Goal: Download file/media

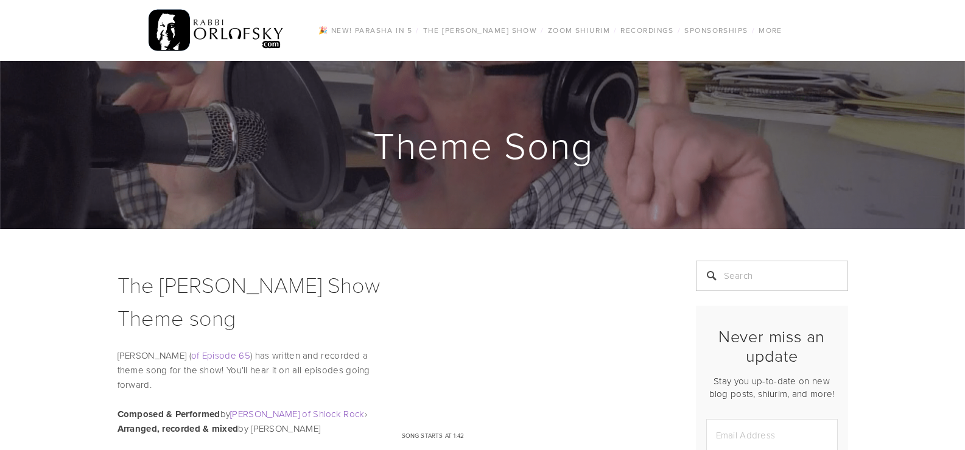
scroll to position [564, 0]
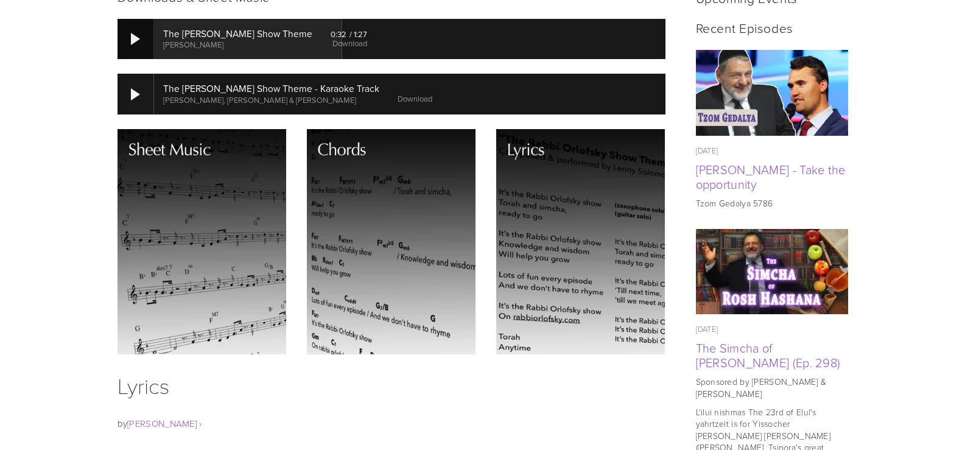
click at [127, 48] on div at bounding box center [135, 39] width 37 height 40
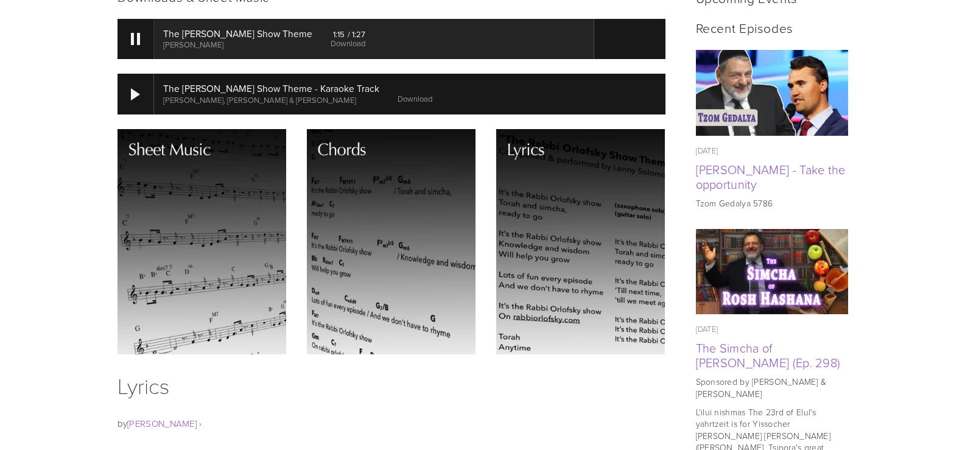
click at [343, 44] on link "Download" at bounding box center [347, 43] width 35 height 11
click at [132, 85] on div at bounding box center [135, 94] width 37 height 40
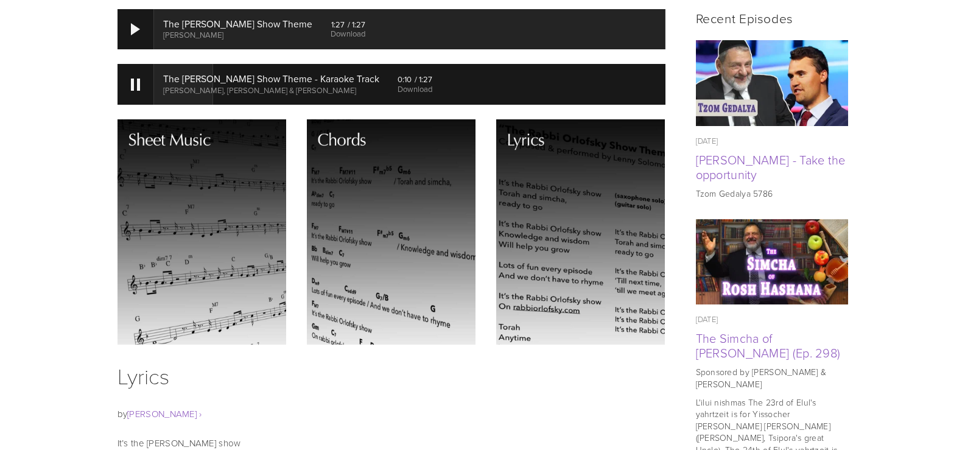
scroll to position [570, 0]
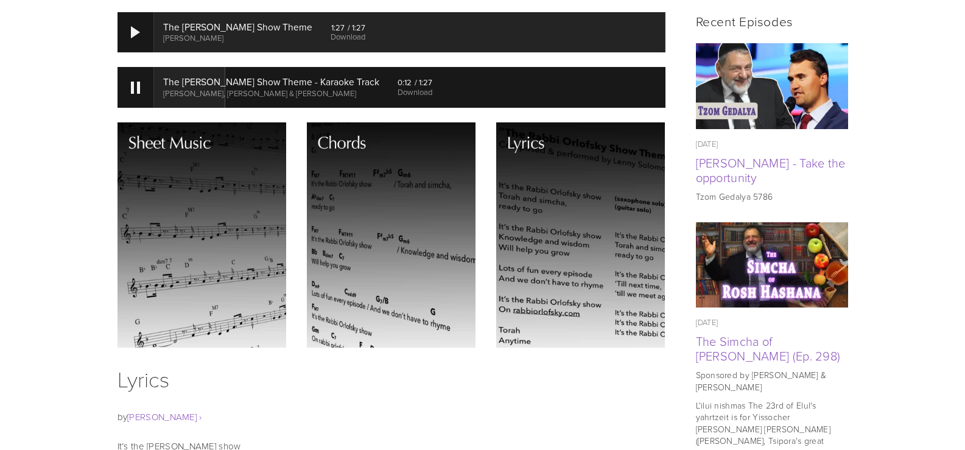
click at [406, 94] on link "Download" at bounding box center [414, 91] width 35 height 11
click at [135, 85] on div at bounding box center [135, 88] width 9 height 12
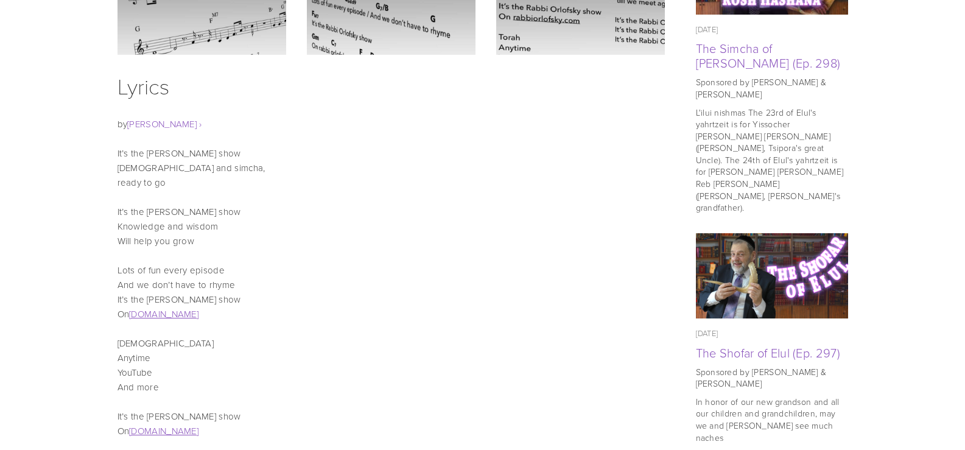
drag, startPoint x: 55, startPoint y: 101, endPoint x: 52, endPoint y: 162, distance: 60.9
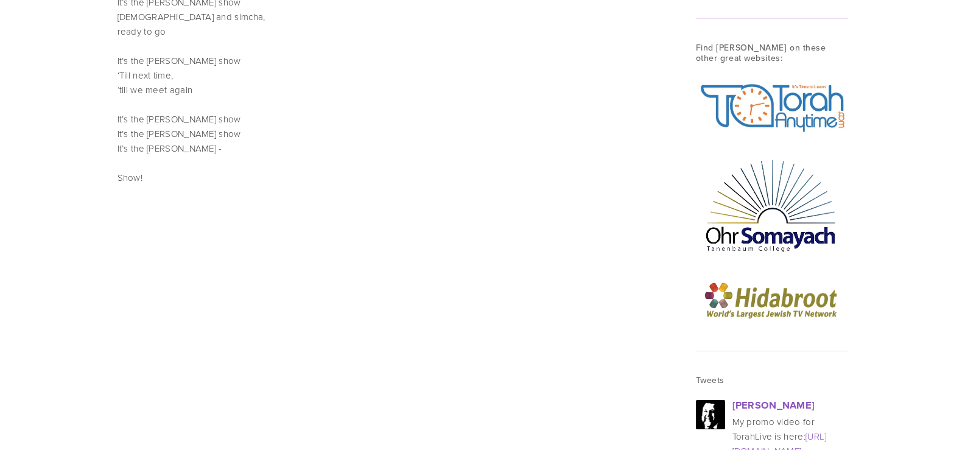
drag, startPoint x: 52, startPoint y: 144, endPoint x: 66, endPoint y: 181, distance: 39.5
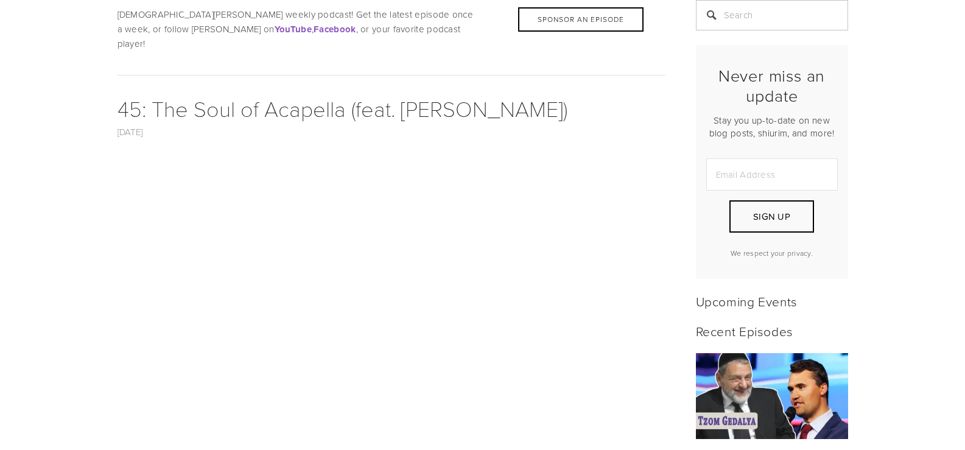
drag, startPoint x: 149, startPoint y: 95, endPoint x: 145, endPoint y: 167, distance: 72.5
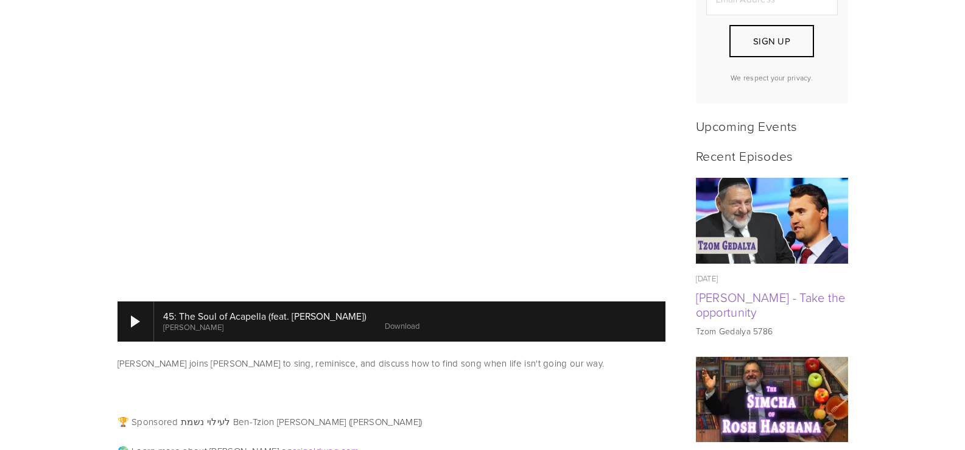
drag, startPoint x: 56, startPoint y: 158, endPoint x: 56, endPoint y: 185, distance: 27.4
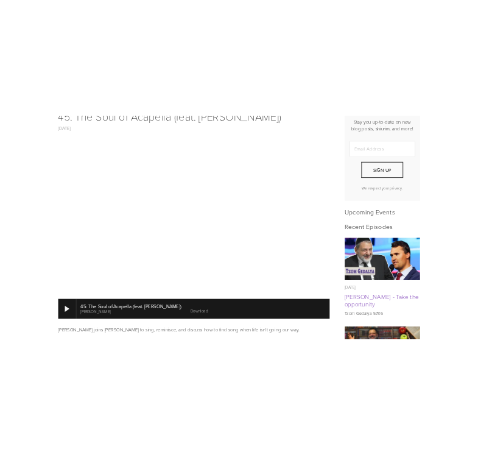
scroll to position [388, 0]
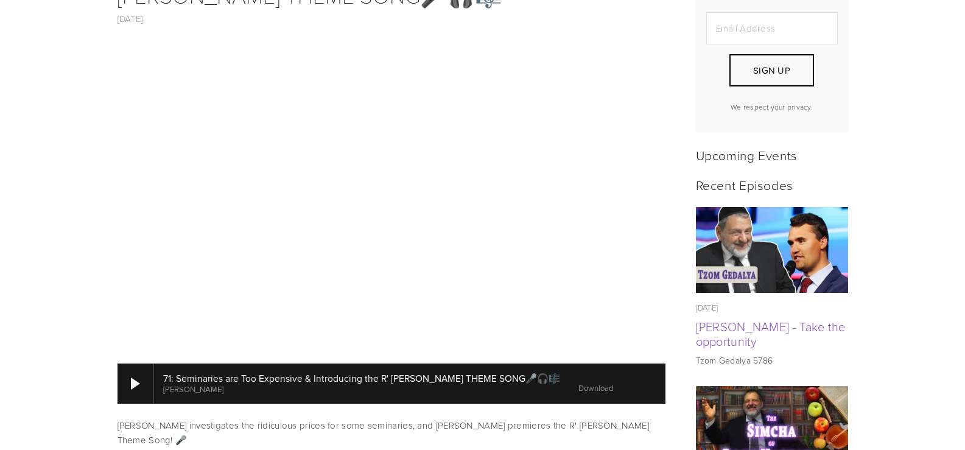
drag, startPoint x: 0, startPoint y: 169, endPoint x: 13, endPoint y: 250, distance: 82.6
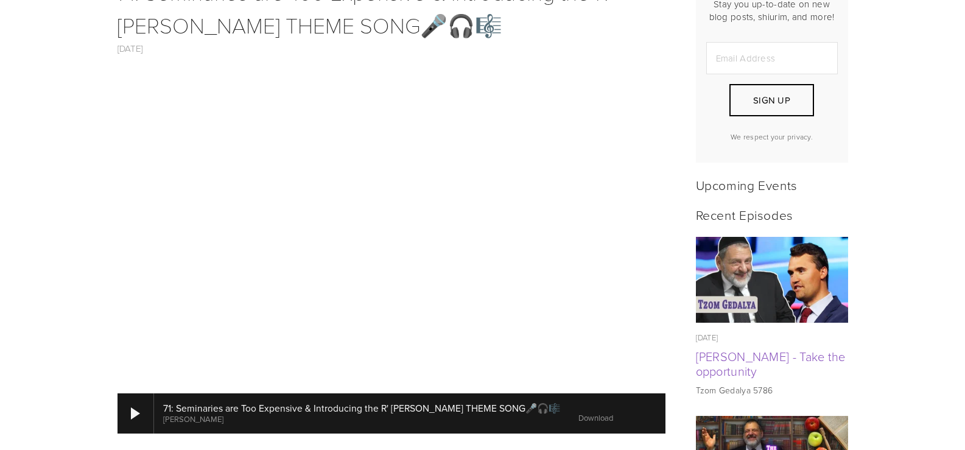
drag, startPoint x: 86, startPoint y: 243, endPoint x: 83, endPoint y: 211, distance: 32.3
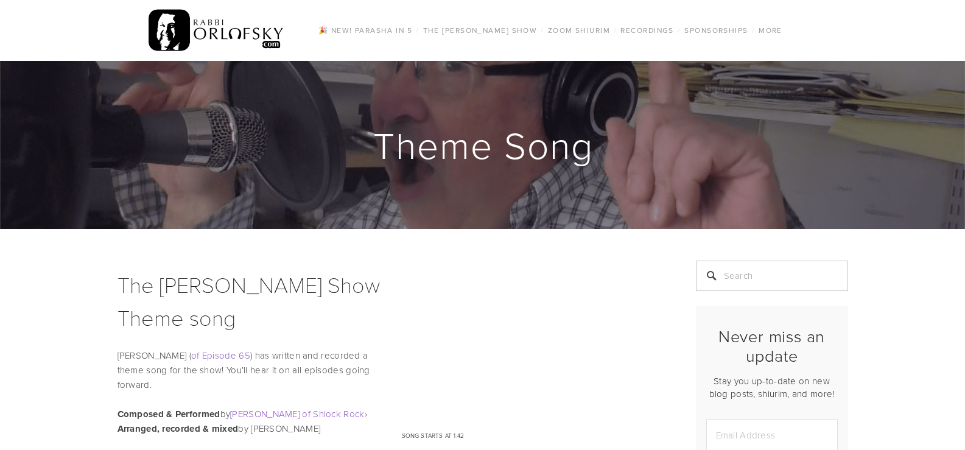
scroll to position [94, 0]
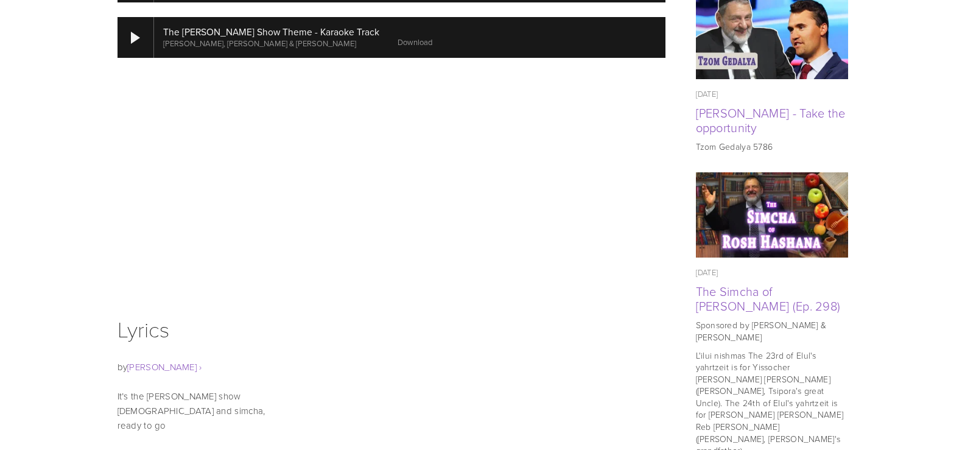
drag, startPoint x: 291, startPoint y: 306, endPoint x: 290, endPoint y: 359, distance: 53.6
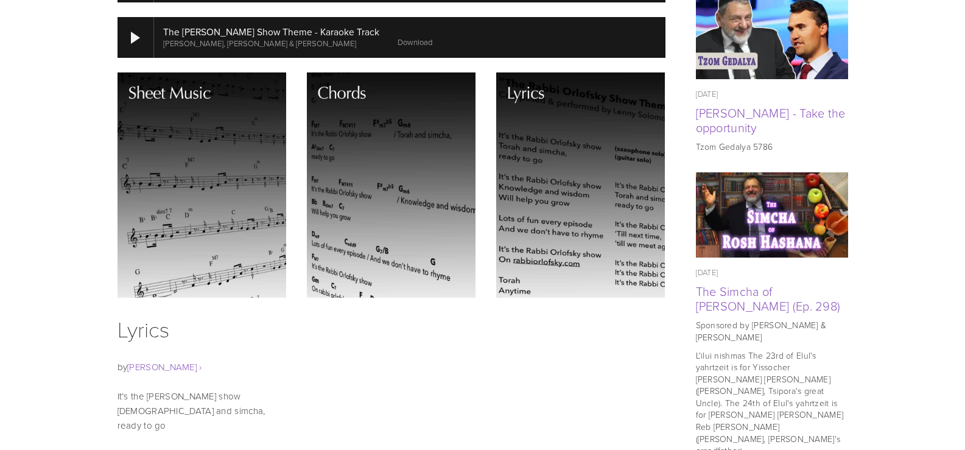
scroll to position [851, 0]
